Goal: Task Accomplishment & Management: Complete application form

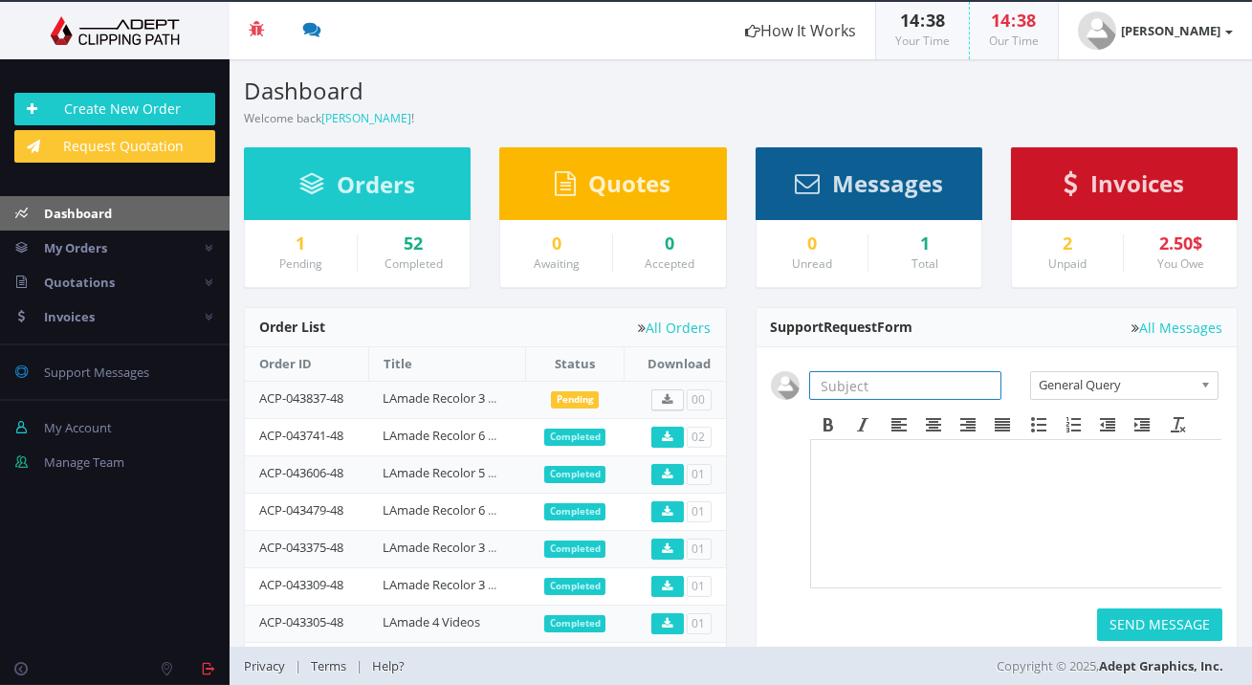
click at [915, 397] on input "text" at bounding box center [905, 385] width 192 height 29
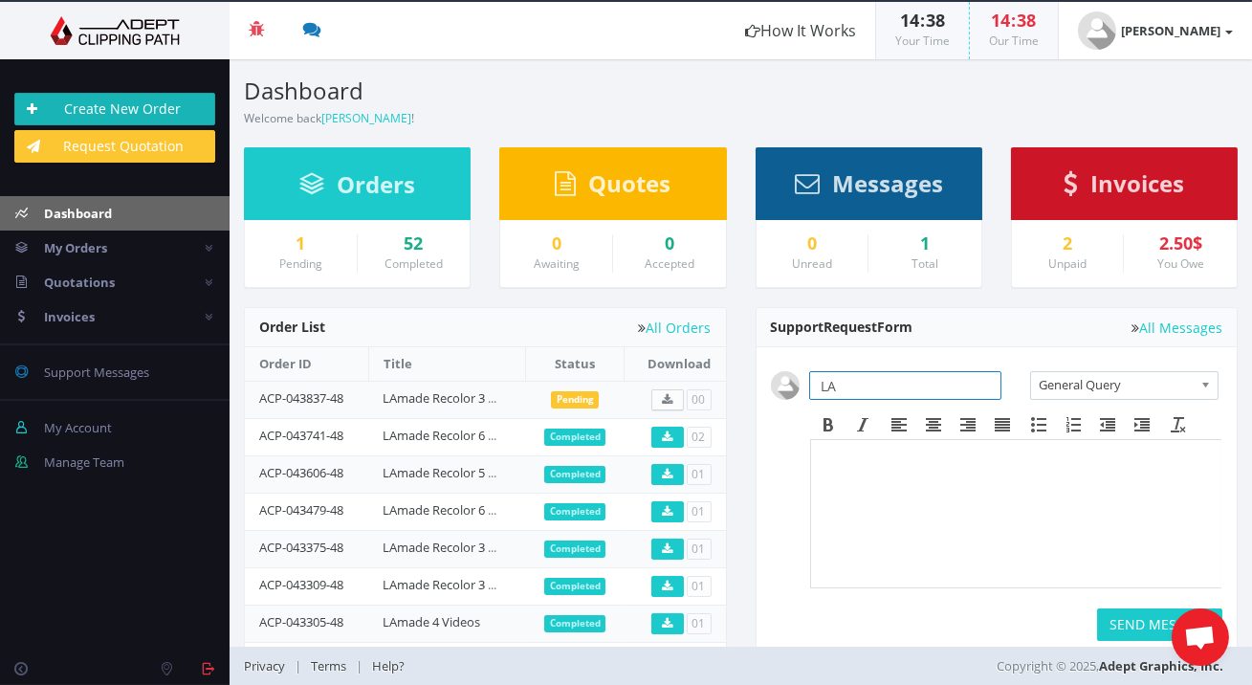
type input "LA"
click at [178, 116] on link "Create New Order" at bounding box center [114, 109] width 201 height 33
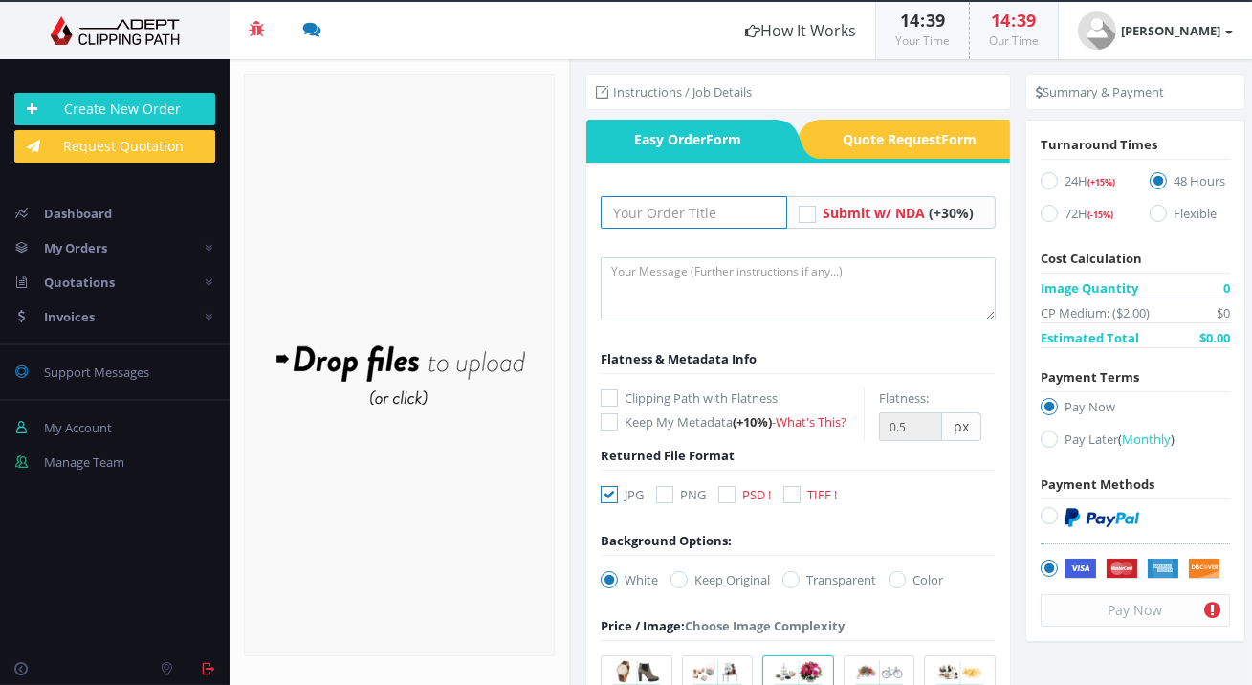
click at [600, 213] on input "text" at bounding box center [692, 212] width 185 height 33
type input "LAmade Recolor 3 Images"
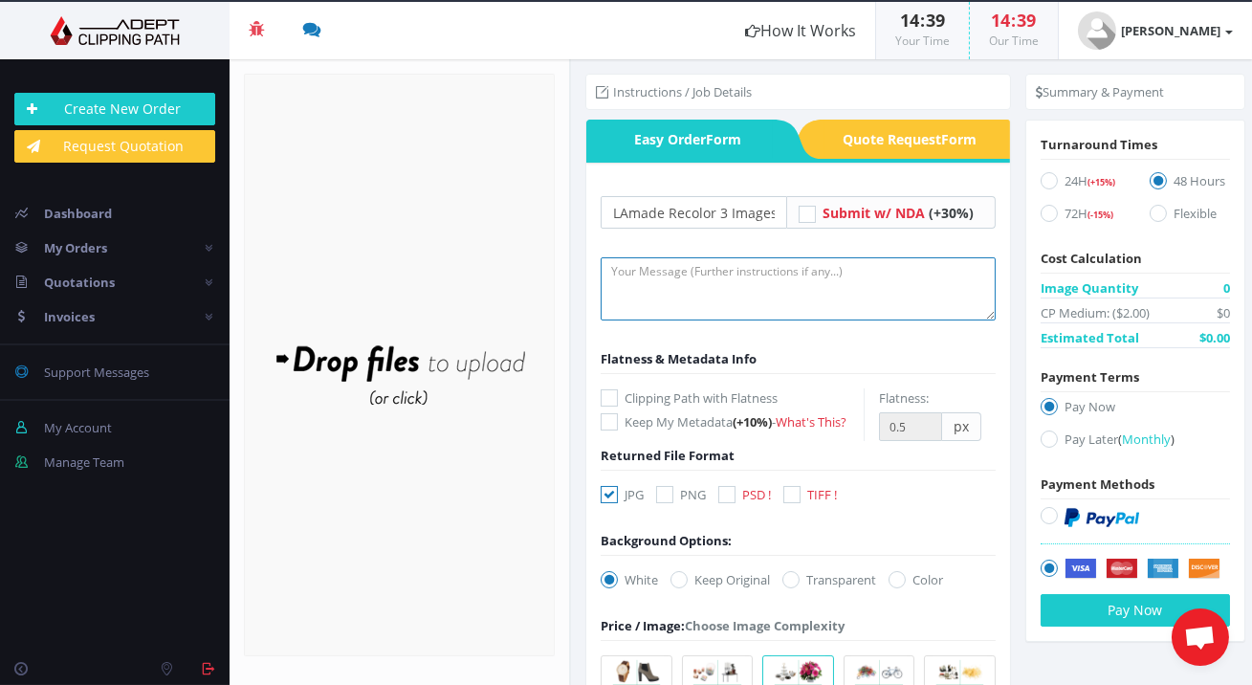
click at [702, 290] on textarea at bounding box center [797, 288] width 394 height 63
paste textarea "Can you recolor 3 Images, $1.25/image？ Images link: [URL][DOMAIN_NAME] 1. Folde…"
type textarea "Can you recolor 3 Images, $1.25/image？ Images link: [URL][DOMAIN_NAME] 1. Folde…"
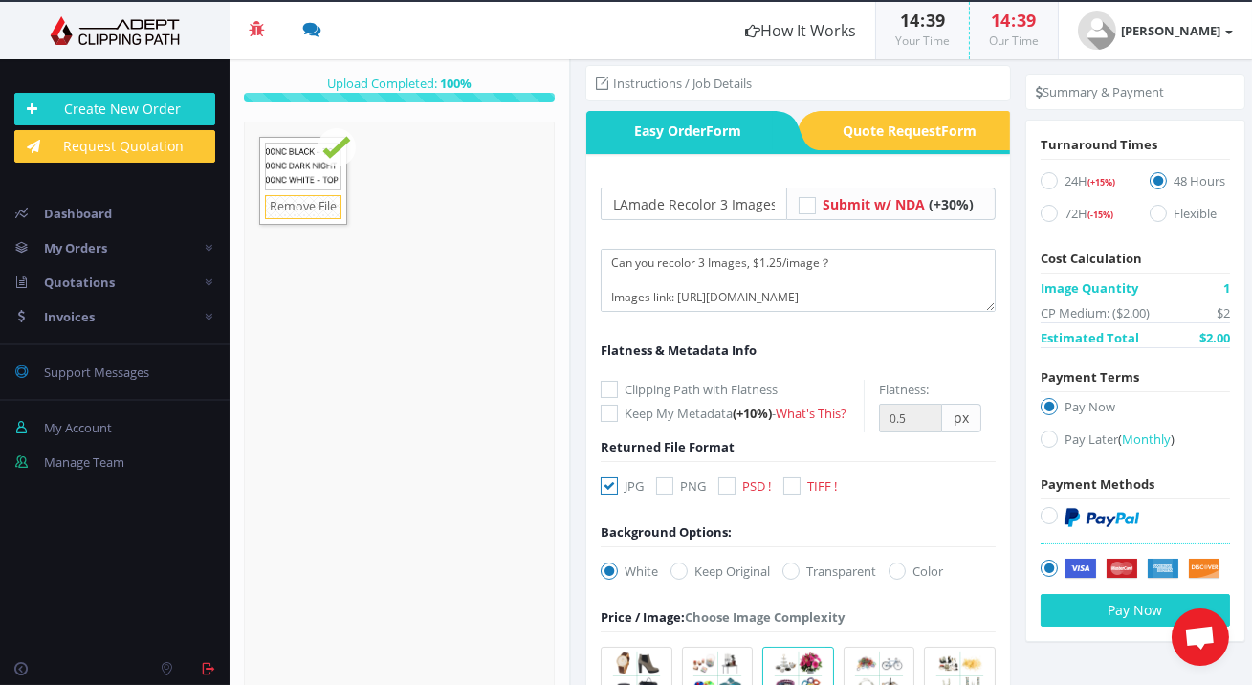
click at [696, 567] on label "Keep Original" at bounding box center [719, 570] width 99 height 19
click at [687, 567] on input "Keep Original" at bounding box center [681, 571] width 12 height 12
radio input "true"
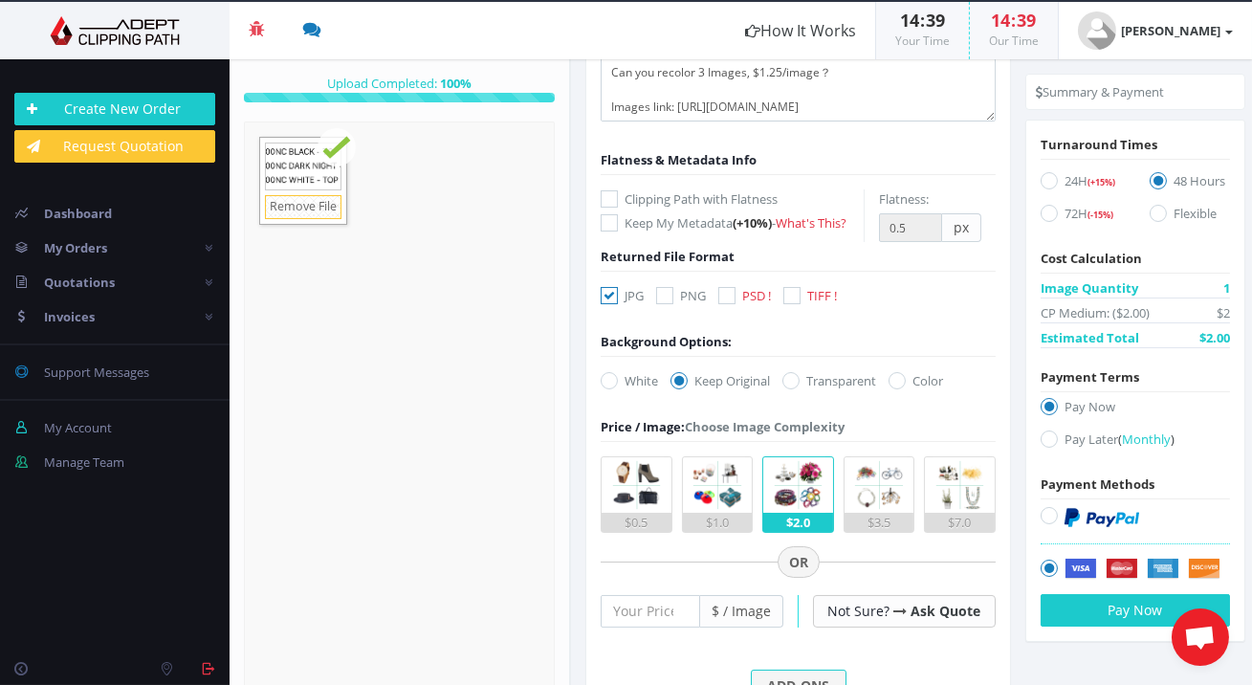
scroll to position [285, 0]
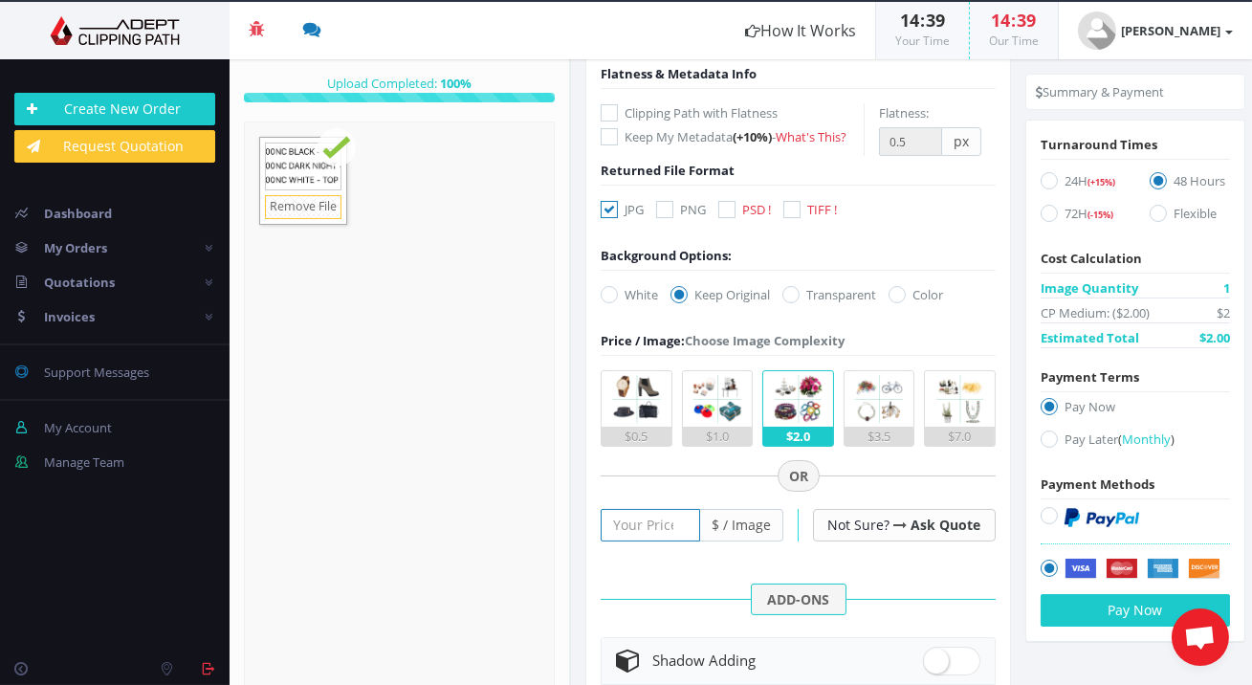
click at [667, 520] on input "number" at bounding box center [649, 525] width 98 height 33
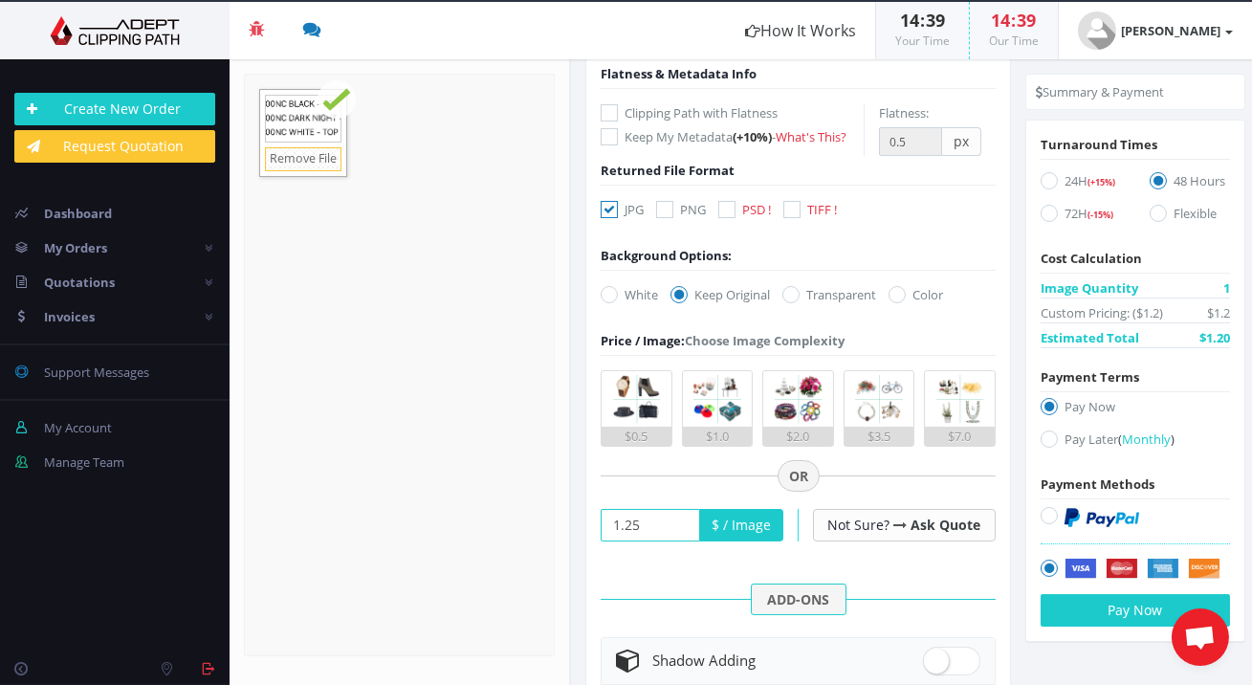
type input "1.25"
click at [677, 593] on div "ADD-ONS" at bounding box center [797, 598] width 394 height 19
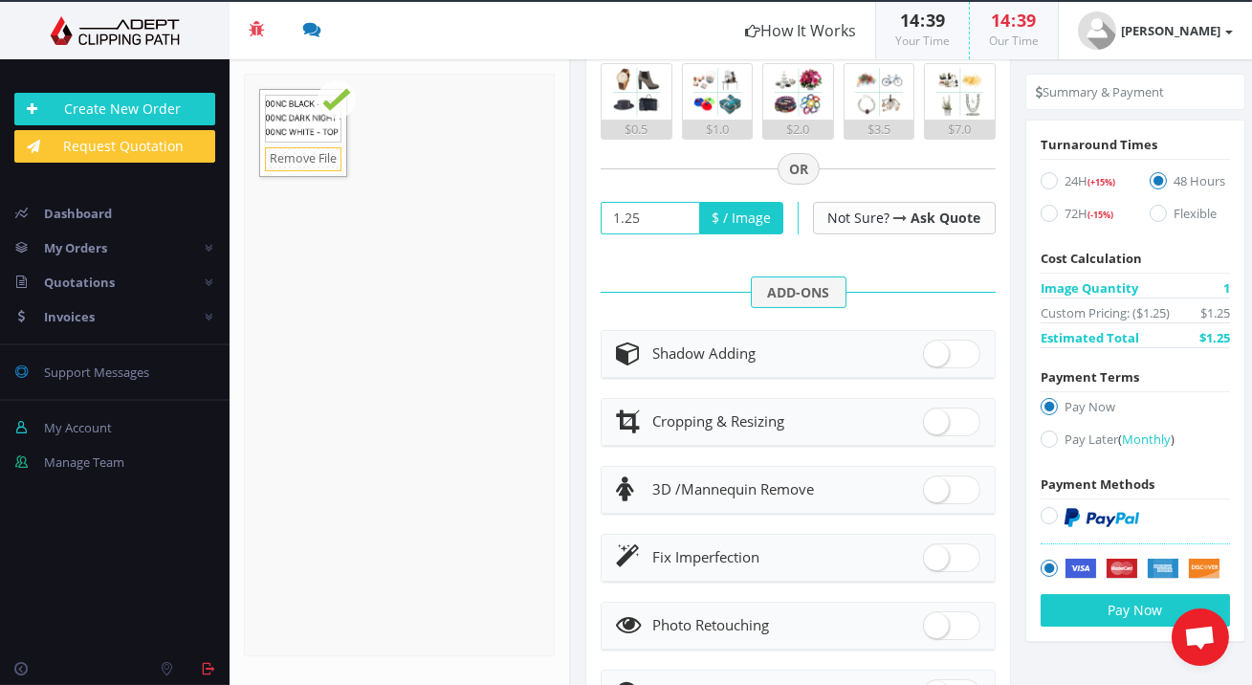
scroll to position [691, 0]
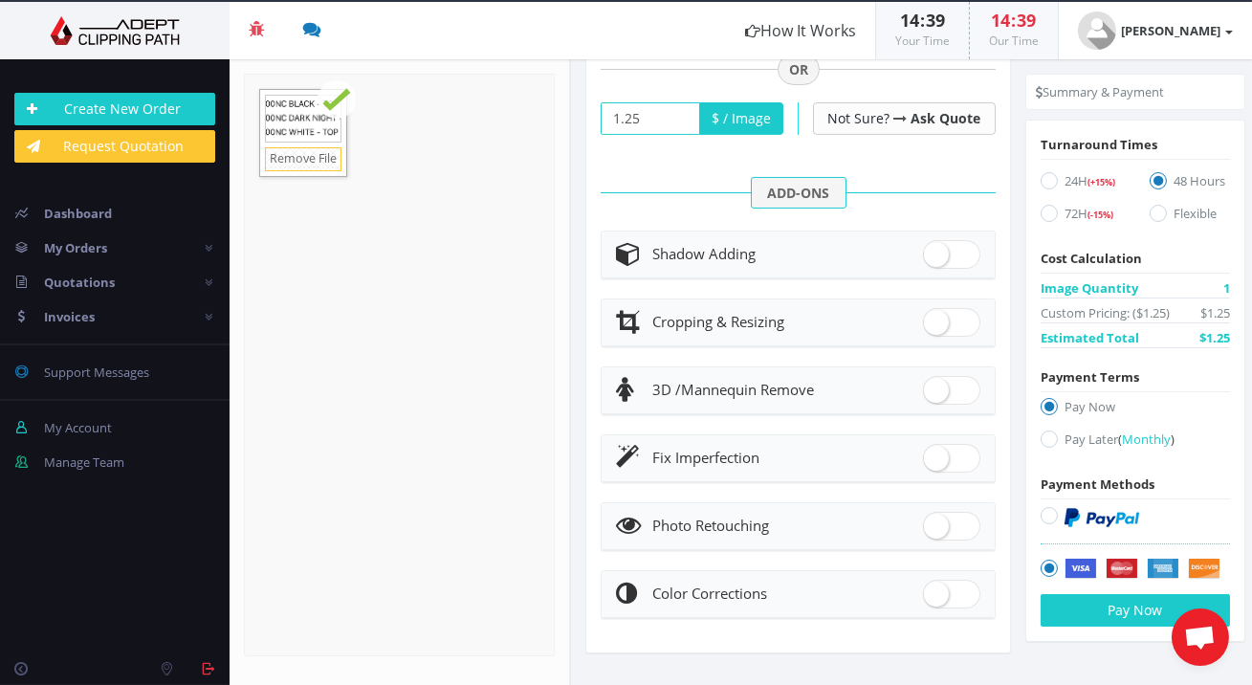
click at [1082, 447] on label "Pay Later ( Monthly )" at bounding box center [1134, 442] width 189 height 26
click at [1057, 446] on input "Pay Later ( Monthly )" at bounding box center [1051, 439] width 12 height 12
radio input "true"
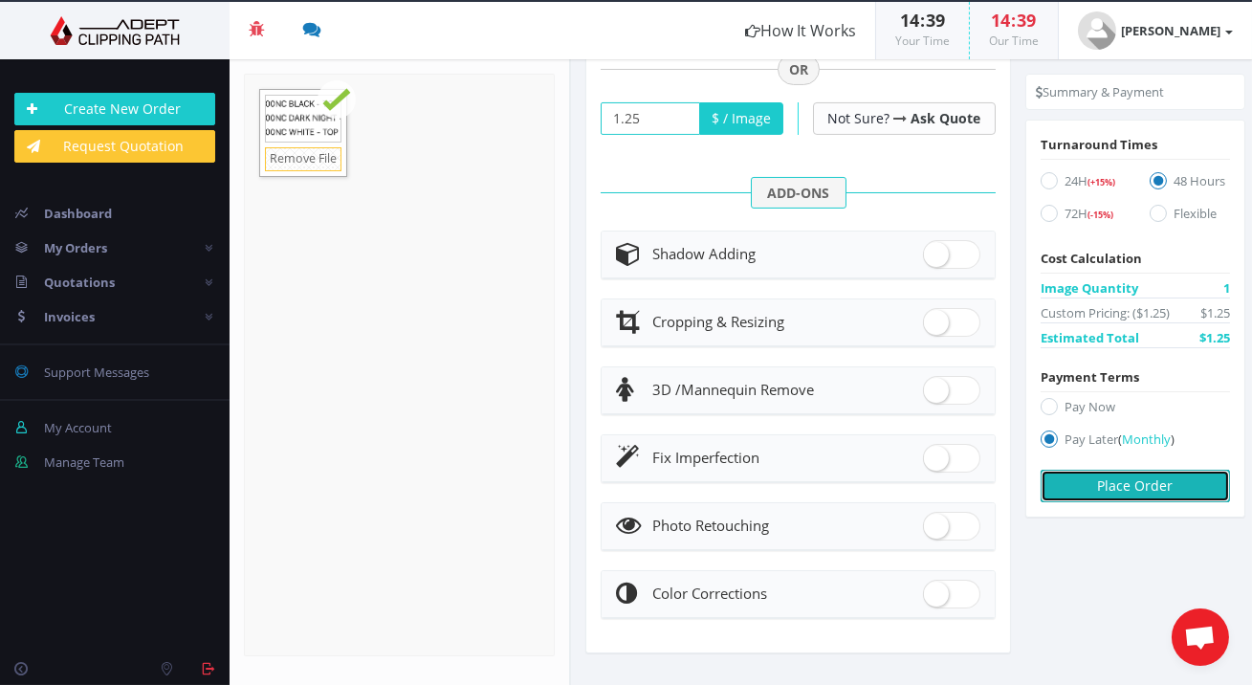
click at [1117, 490] on button "Place Order" at bounding box center [1134, 485] width 189 height 33
